Goal: Task Accomplishment & Management: Use online tool/utility

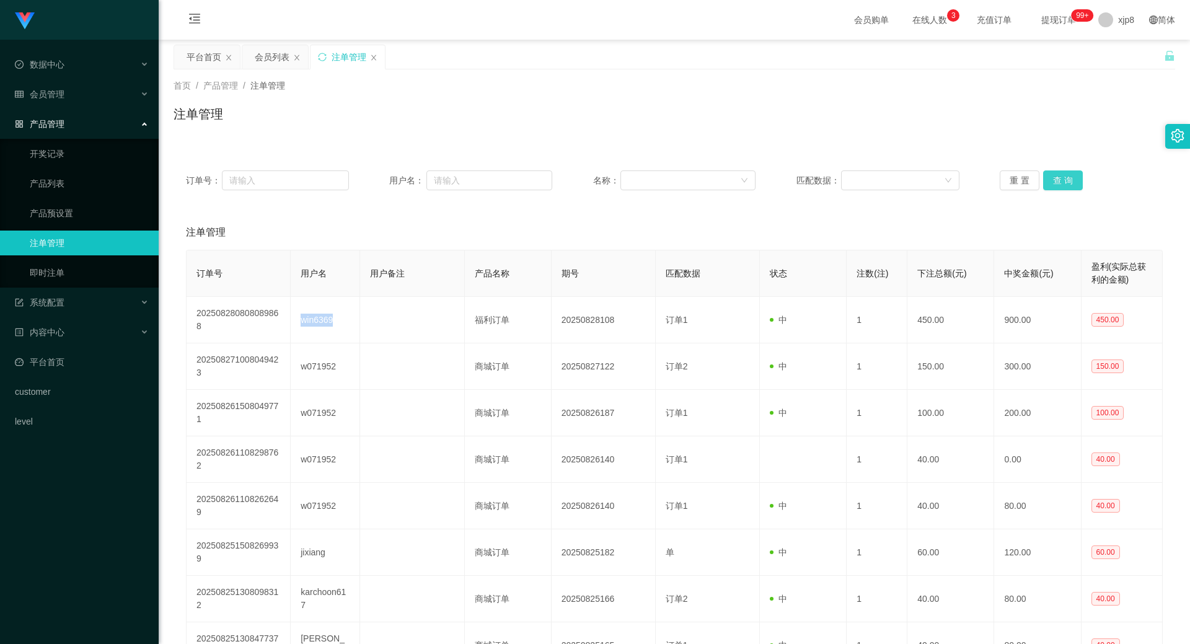
click at [1058, 178] on button "查 询" at bounding box center [1063, 180] width 40 height 20
click at [1057, 179] on div "重 置 查 询" at bounding box center [1081, 180] width 163 height 20
click at [1057, 179] on button "查 询" at bounding box center [1063, 180] width 40 height 20
click at [1057, 179] on div "重 置 查 询" at bounding box center [1081, 180] width 163 height 20
